Goal: Task Accomplishment & Management: Use online tool/utility

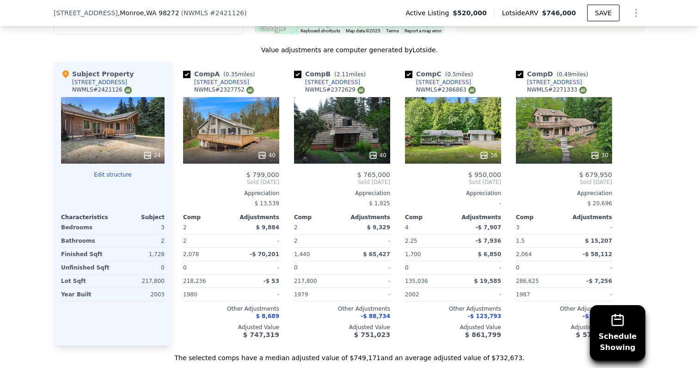
scroll to position [930, 0]
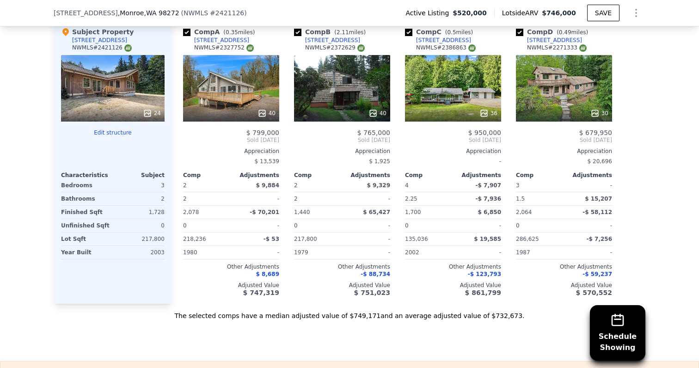
click at [546, 94] on div "30" at bounding box center [564, 88] width 96 height 67
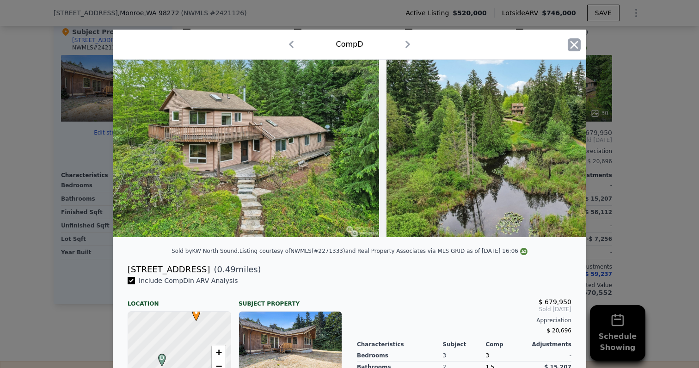
click at [574, 48] on icon "button" at bounding box center [574, 44] width 13 height 13
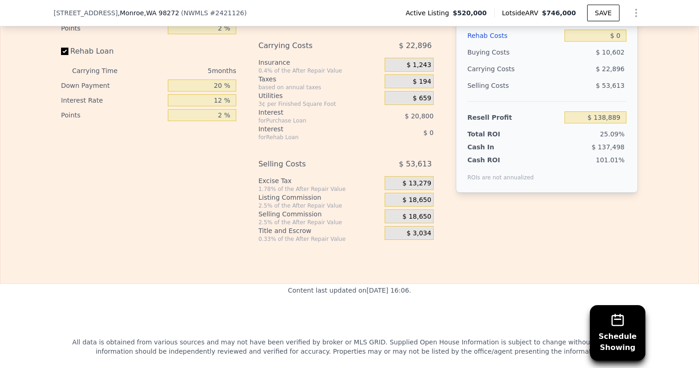
scroll to position [1455, 0]
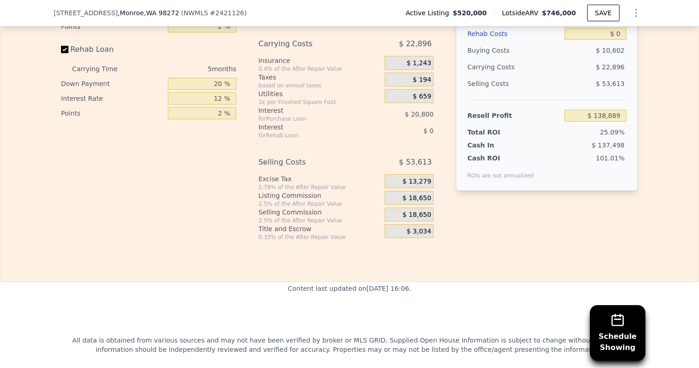
click at [425, 195] on span "$ 18,650" at bounding box center [417, 198] width 29 height 8
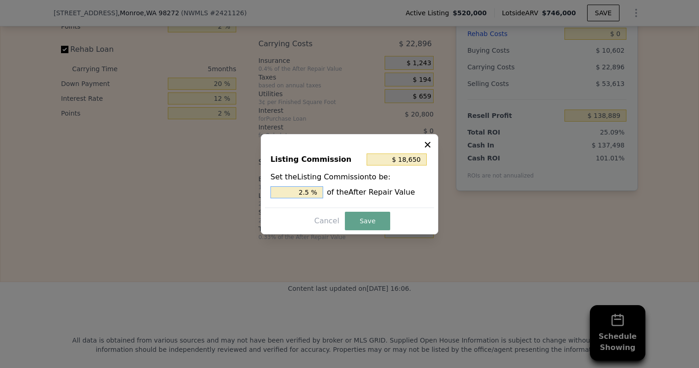
drag, startPoint x: 297, startPoint y: 193, endPoint x: 368, endPoint y: 193, distance: 70.8
click at [368, 193] on div "2.5 % of the After Repair Value" at bounding box center [350, 192] width 158 height 12
type input "$ 14,920"
type input "2 %"
click at [372, 219] on button "Save" at bounding box center [367, 221] width 45 height 19
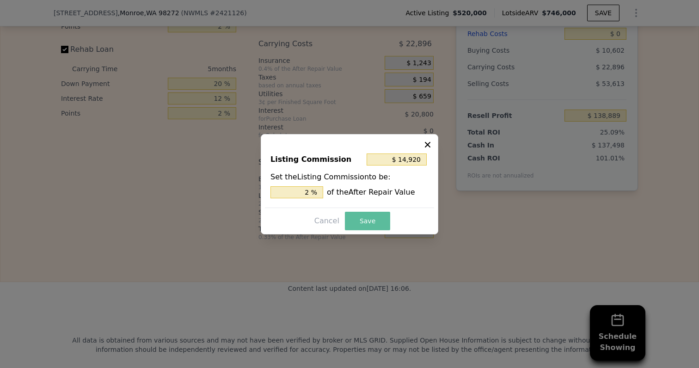
type input "$ 142,619"
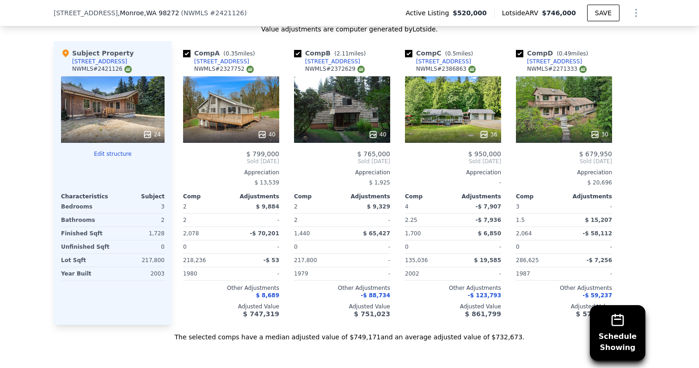
scroll to position [899, 0]
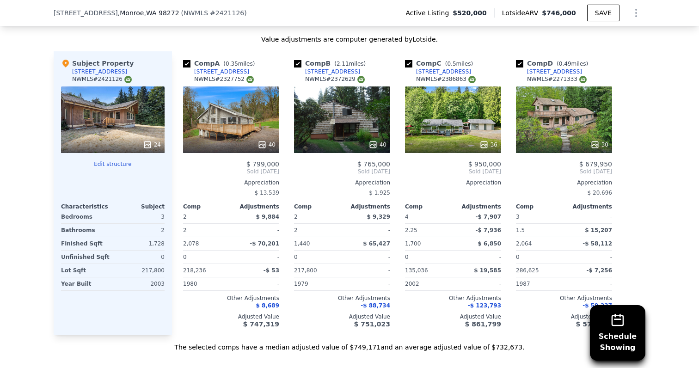
click at [261, 130] on div "40" at bounding box center [231, 120] width 96 height 67
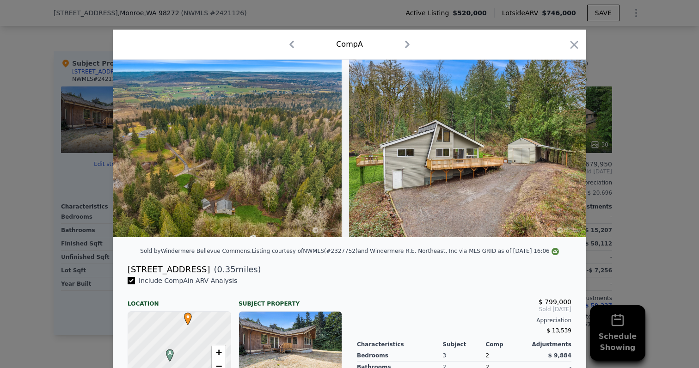
scroll to position [0, 10082]
click at [576, 43] on icon "button" at bounding box center [575, 45] width 8 height 8
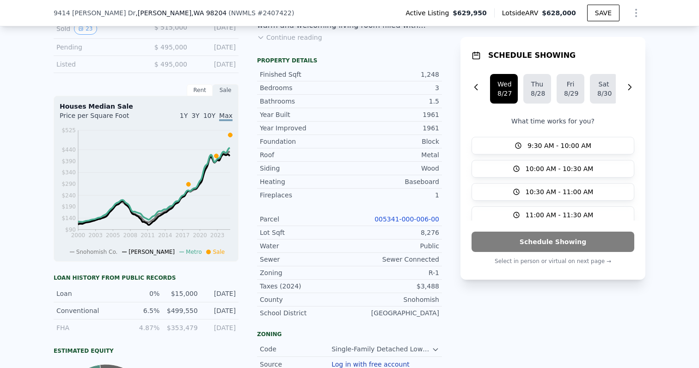
scroll to position [304, 0]
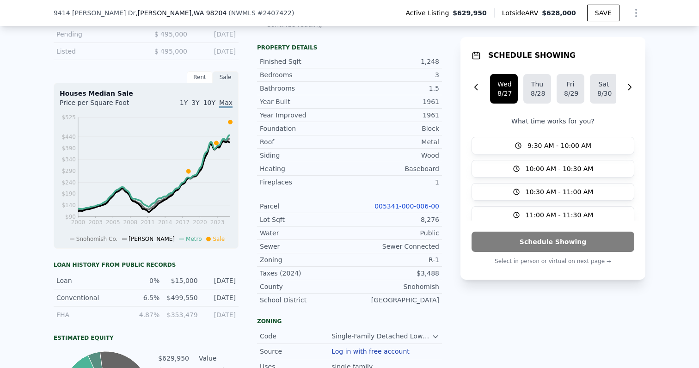
click at [409, 207] on link "005341-000-006-00" at bounding box center [407, 206] width 65 height 7
